Goal: Task Accomplishment & Management: Manage account settings

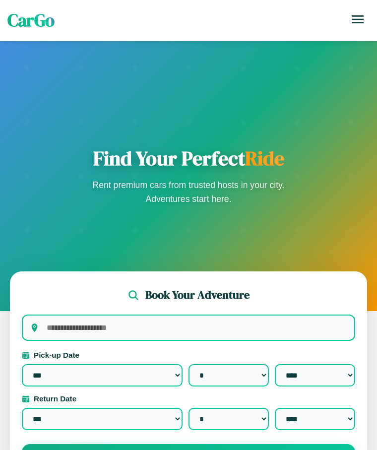
select select "*"
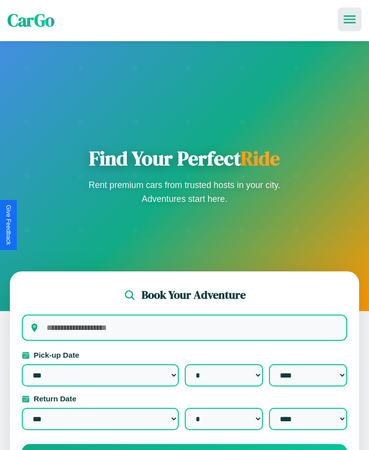
click at [350, 19] on icon at bounding box center [350, 19] width 12 height 8
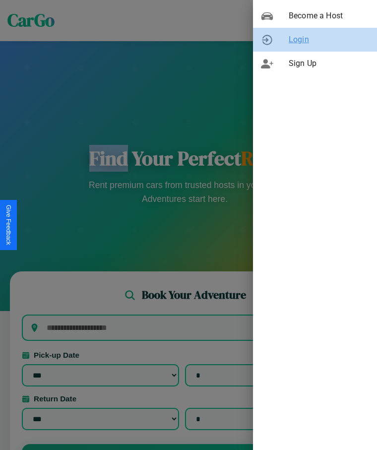
click at [315, 40] on span "Login" at bounding box center [329, 40] width 80 height 12
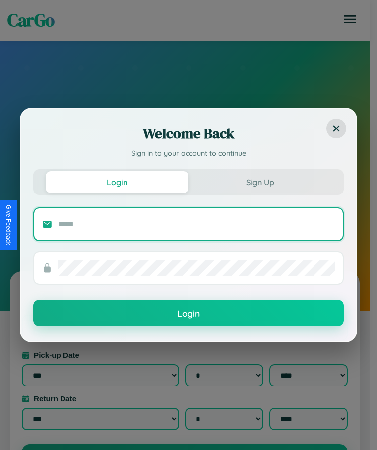
click at [196, 224] on input "text" at bounding box center [196, 224] width 277 height 16
type input "**********"
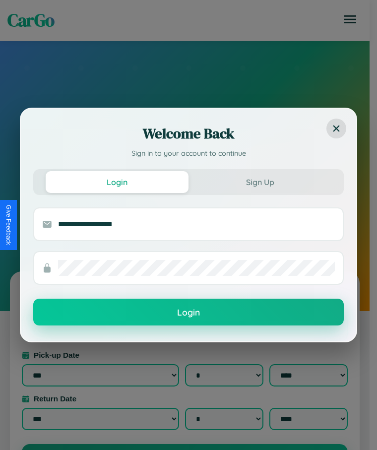
click at [188, 312] on button "Login" at bounding box center [188, 311] width 310 height 27
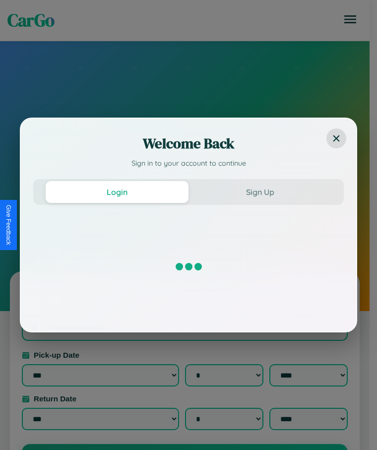
select select "*"
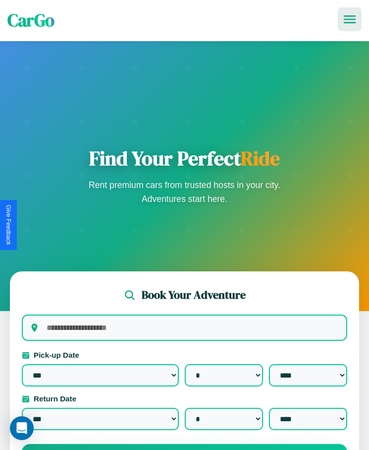
click at [350, 19] on icon at bounding box center [350, 19] width 12 height 8
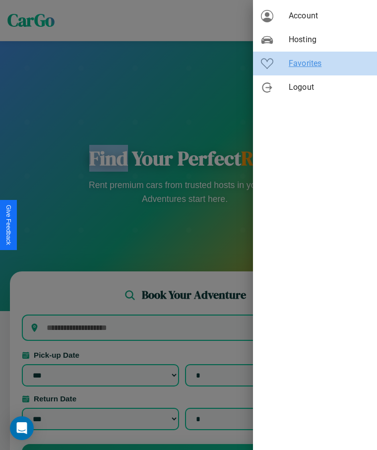
click at [315, 63] on span "Favorites" at bounding box center [329, 64] width 80 height 12
